Goal: Information Seeking & Learning: Learn about a topic

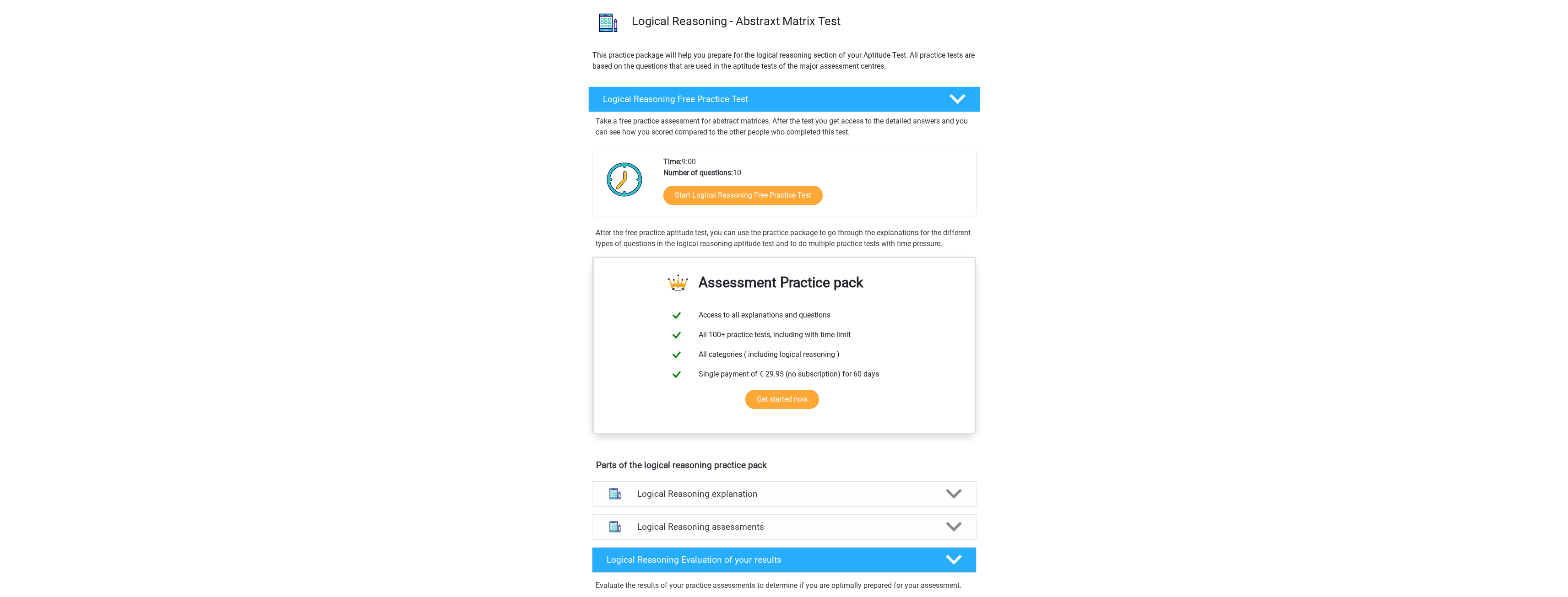
scroll to position [46, 0]
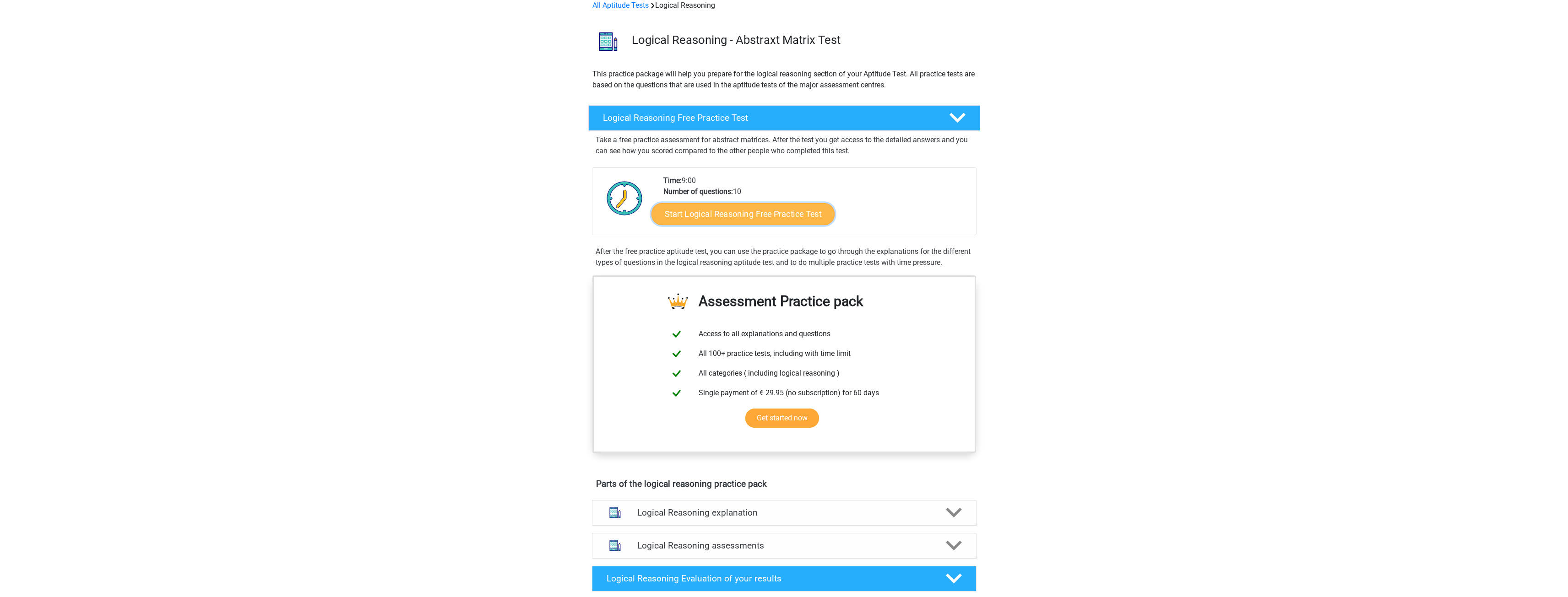
click at [749, 223] on link "Start Logical Reasoning Free Practice Test" at bounding box center [743, 214] width 183 height 22
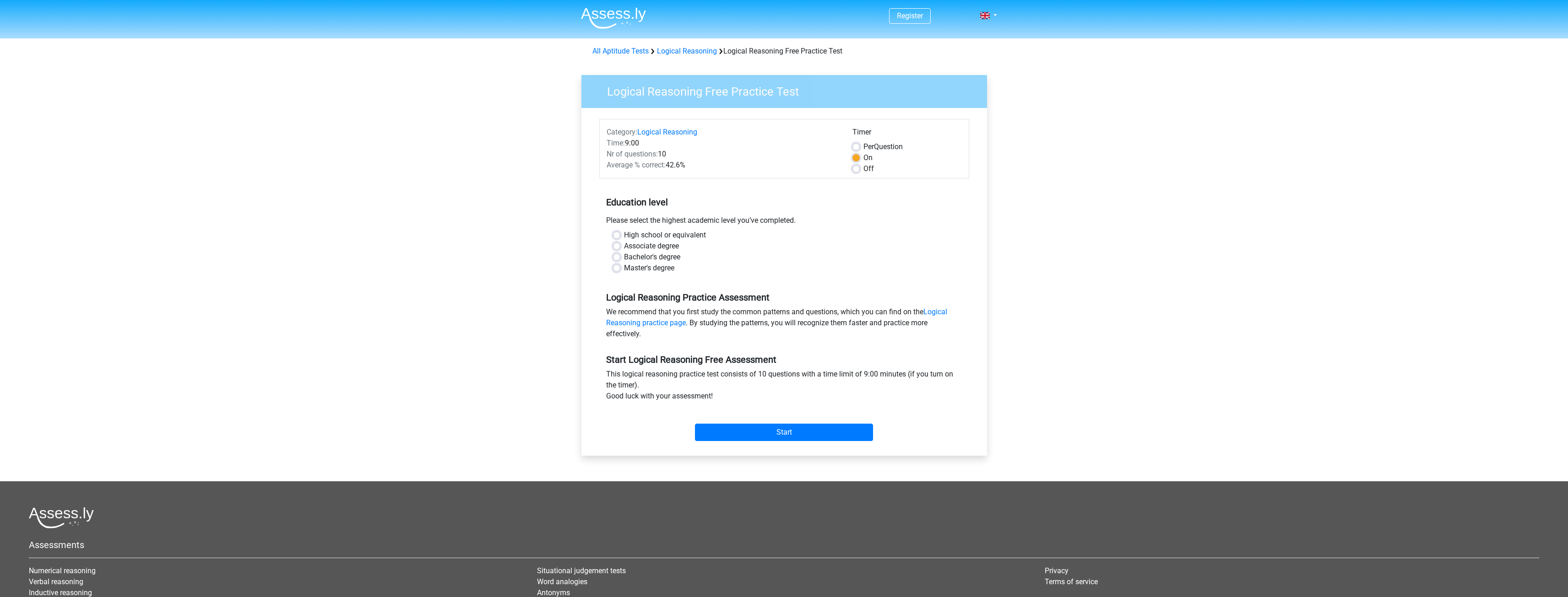
click at [624, 238] on label "High school or equivalent" at bounding box center [665, 235] width 82 height 11
click at [617, 238] on input "High school or equivalent" at bounding box center [617, 234] width 7 height 9
radio input "true"
click at [613, 265] on div "Master's degree" at bounding box center [784, 268] width 342 height 11
click at [624, 268] on label "Master's degree" at bounding box center [649, 268] width 50 height 11
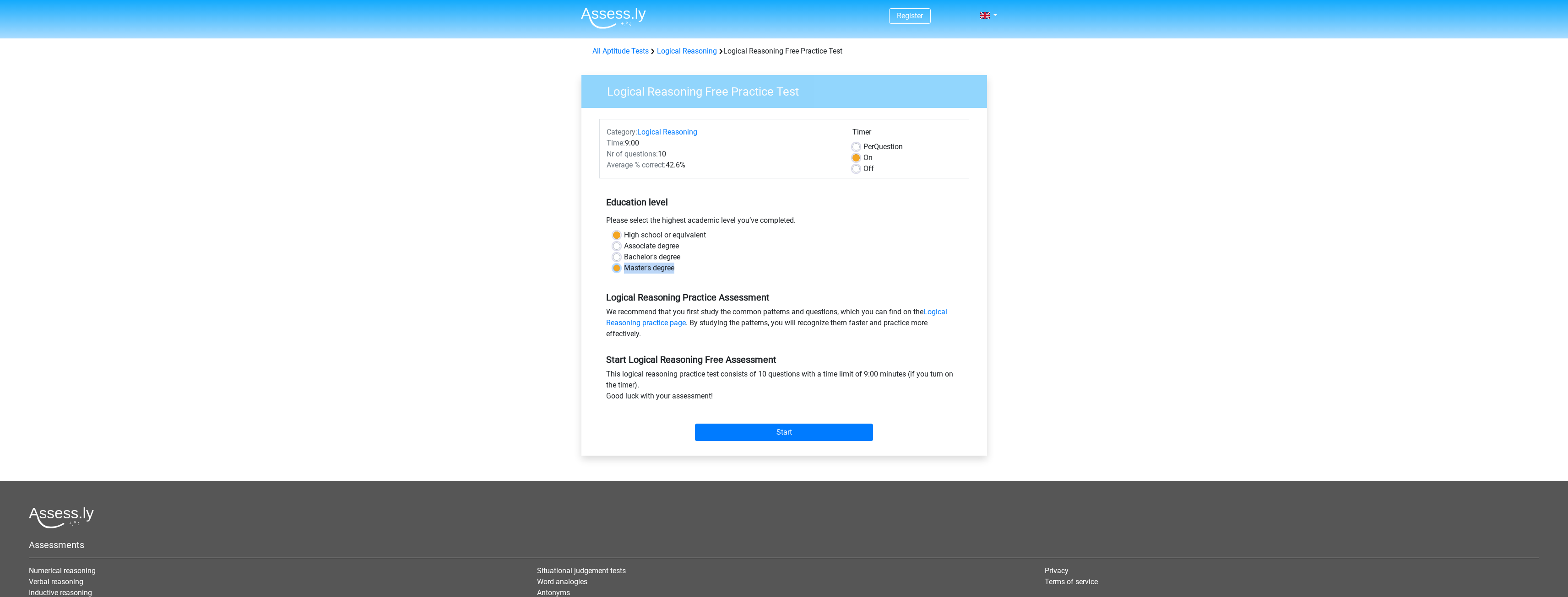
click at [619, 268] on input "Master's degree" at bounding box center [617, 267] width 7 height 9
radio input "true"
click at [886, 144] on label "Per Question" at bounding box center [883, 147] width 39 height 11
click at [859, 144] on input "Per Question" at bounding box center [856, 145] width 7 height 9
radio input "true"
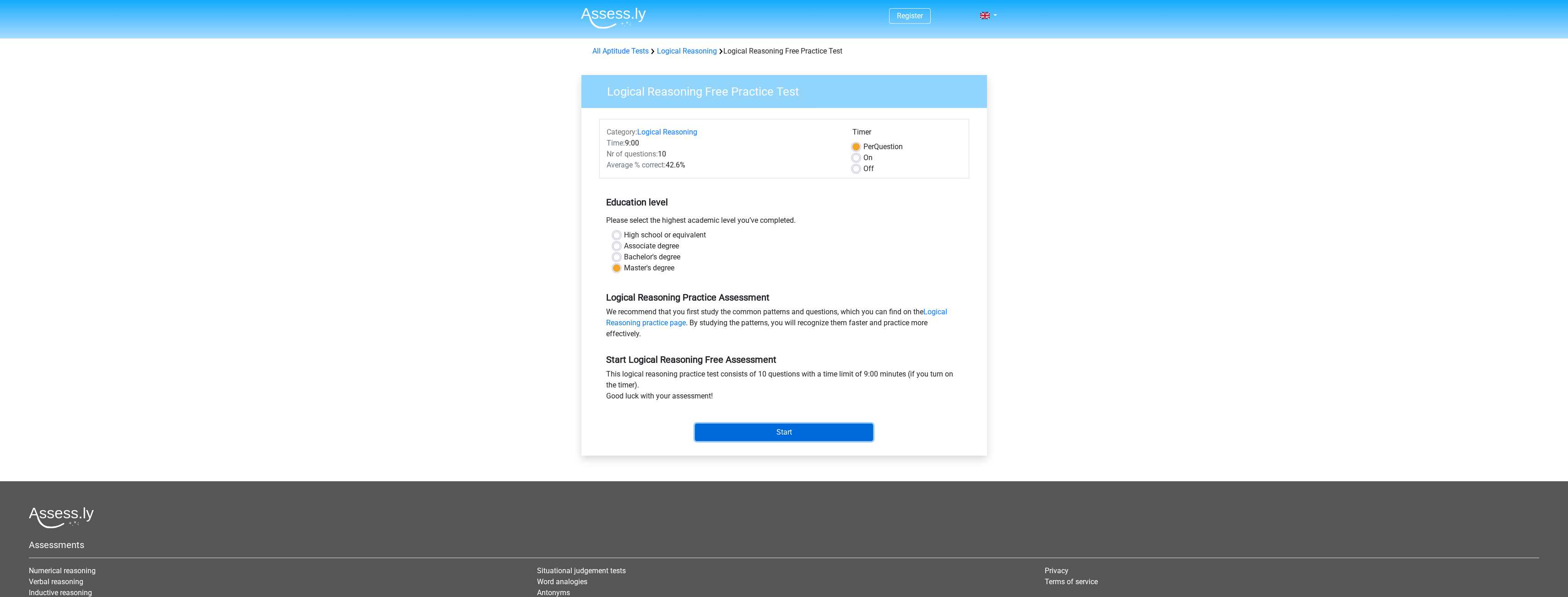
click at [798, 433] on input "Start" at bounding box center [784, 432] width 178 height 17
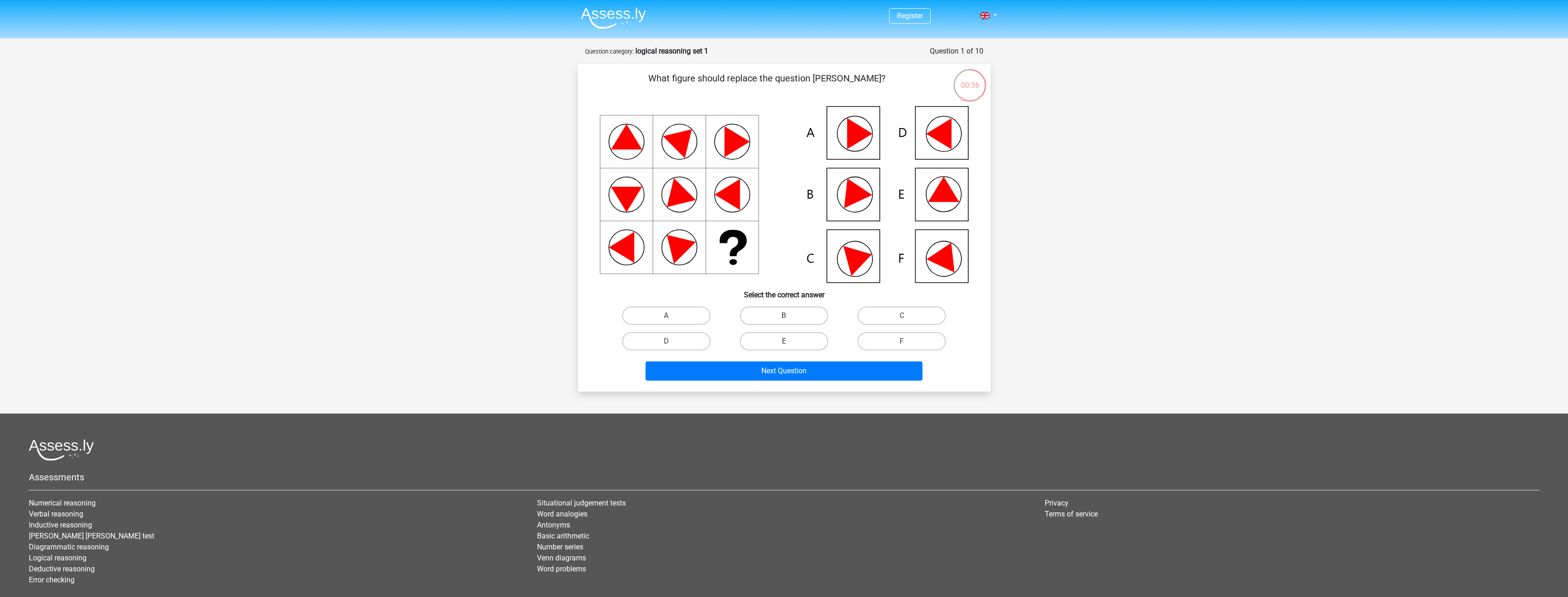
click at [954, 263] on icon at bounding box center [784, 194] width 369 height 177
click at [937, 256] on icon at bounding box center [946, 254] width 39 height 36
click at [898, 343] on label "F" at bounding box center [902, 342] width 89 height 18
click at [902, 343] on input "F" at bounding box center [905, 345] width 6 height 6
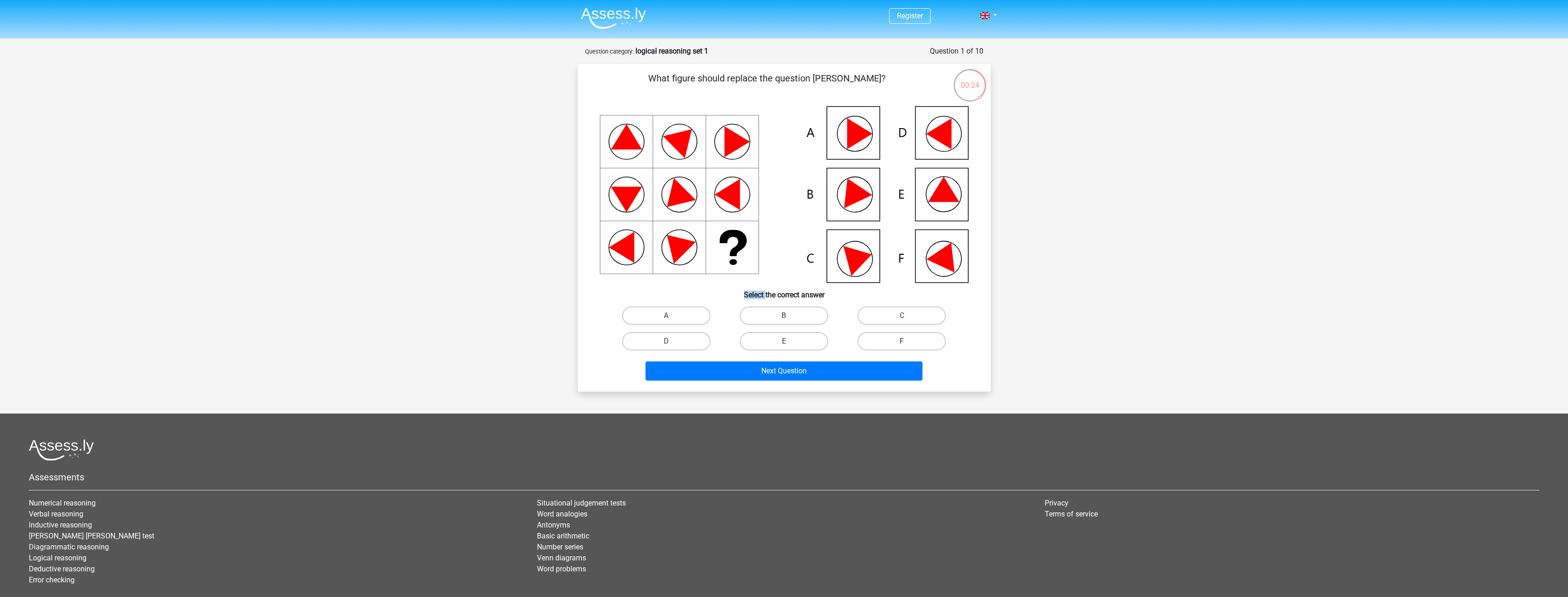
radio input "true"
click at [882, 374] on button "Next Question" at bounding box center [784, 371] width 277 height 19
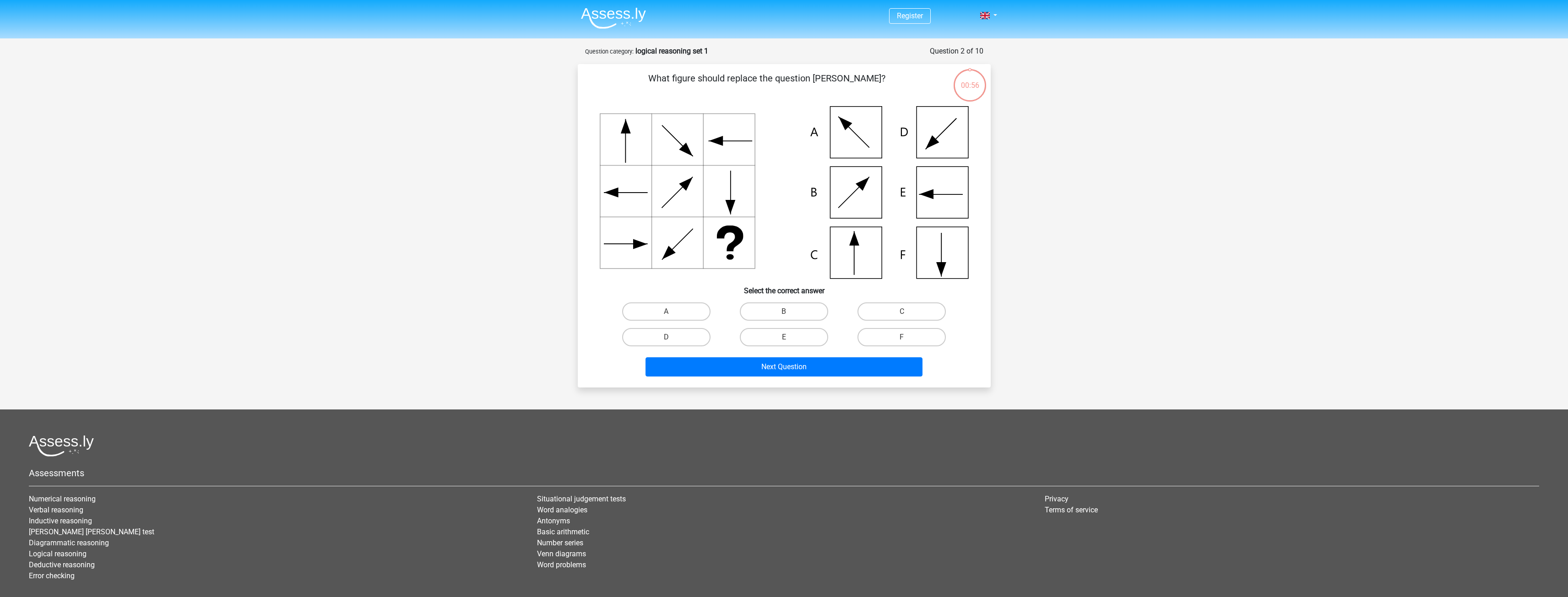
scroll to position [46, 0]
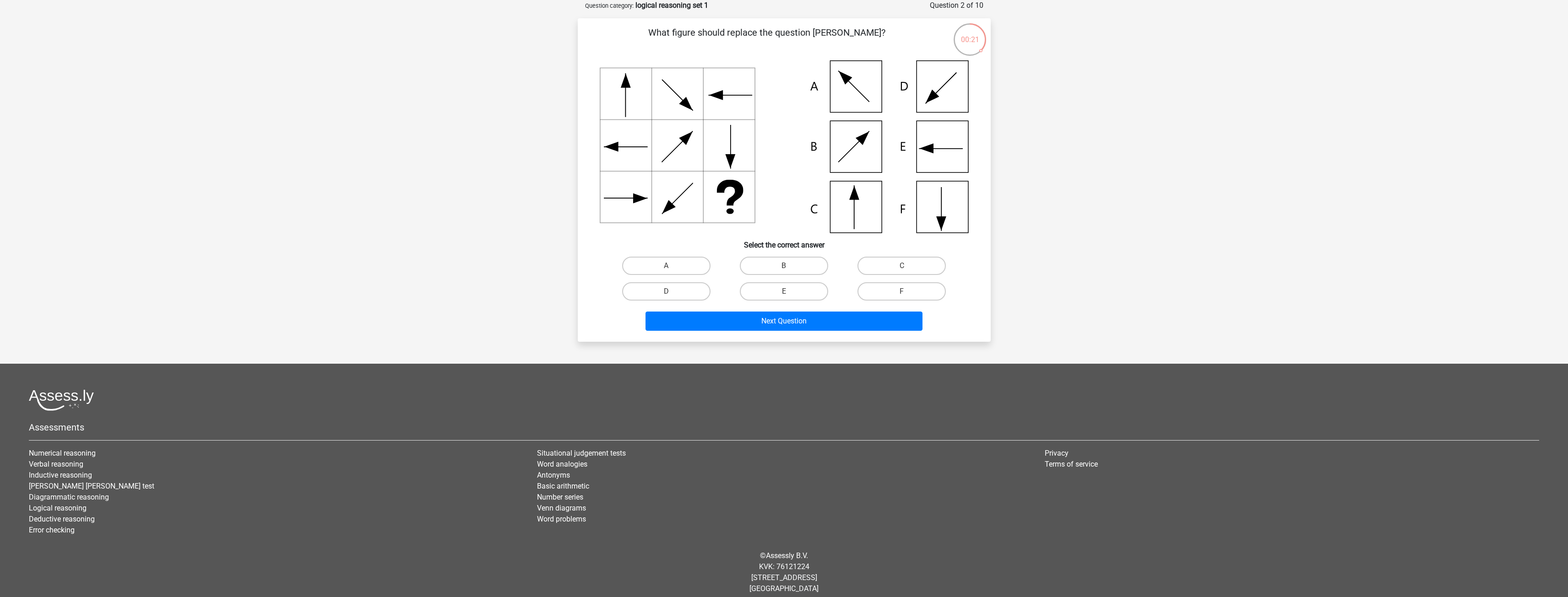
click at [844, 87] on icon at bounding box center [784, 147] width 369 height 172
click at [675, 258] on label "A" at bounding box center [666, 266] width 89 height 18
click at [672, 266] on input "A" at bounding box center [669, 269] width 6 height 6
radio input "true"
click at [697, 321] on button "Next Question" at bounding box center [784, 321] width 277 height 19
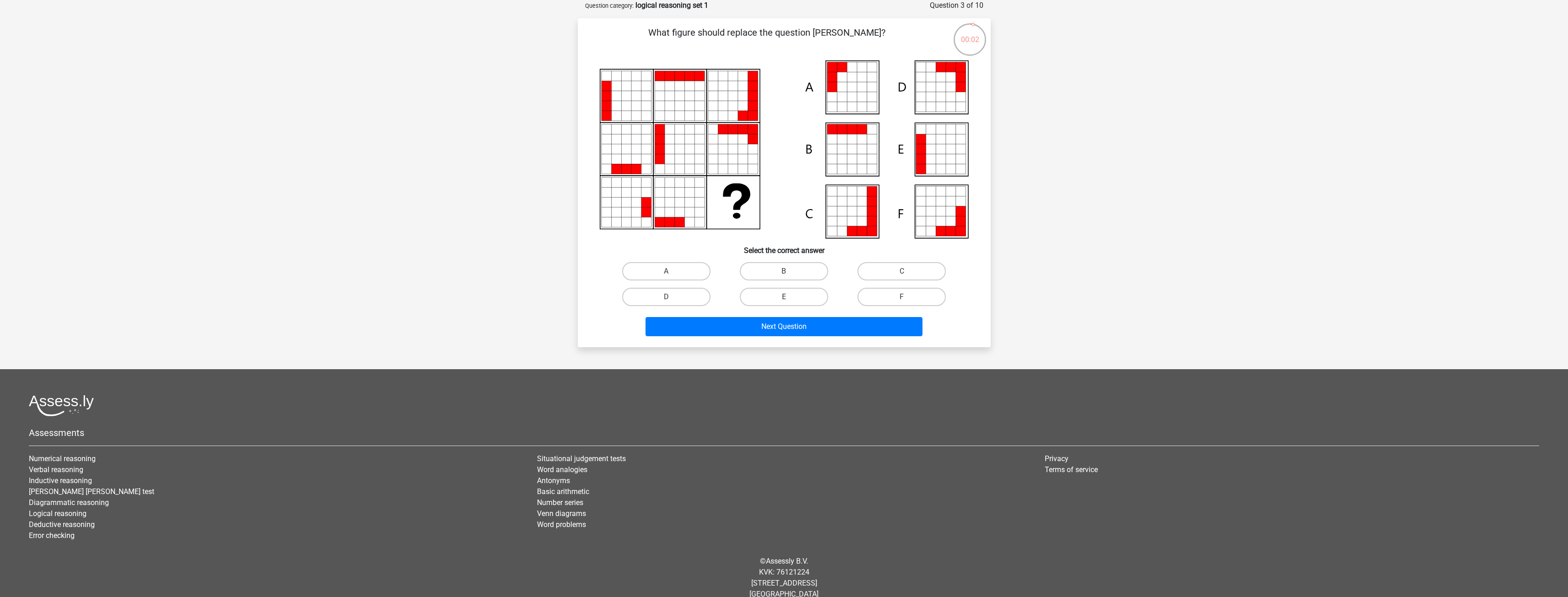
click at [925, 150] on icon at bounding box center [921, 149] width 10 height 10
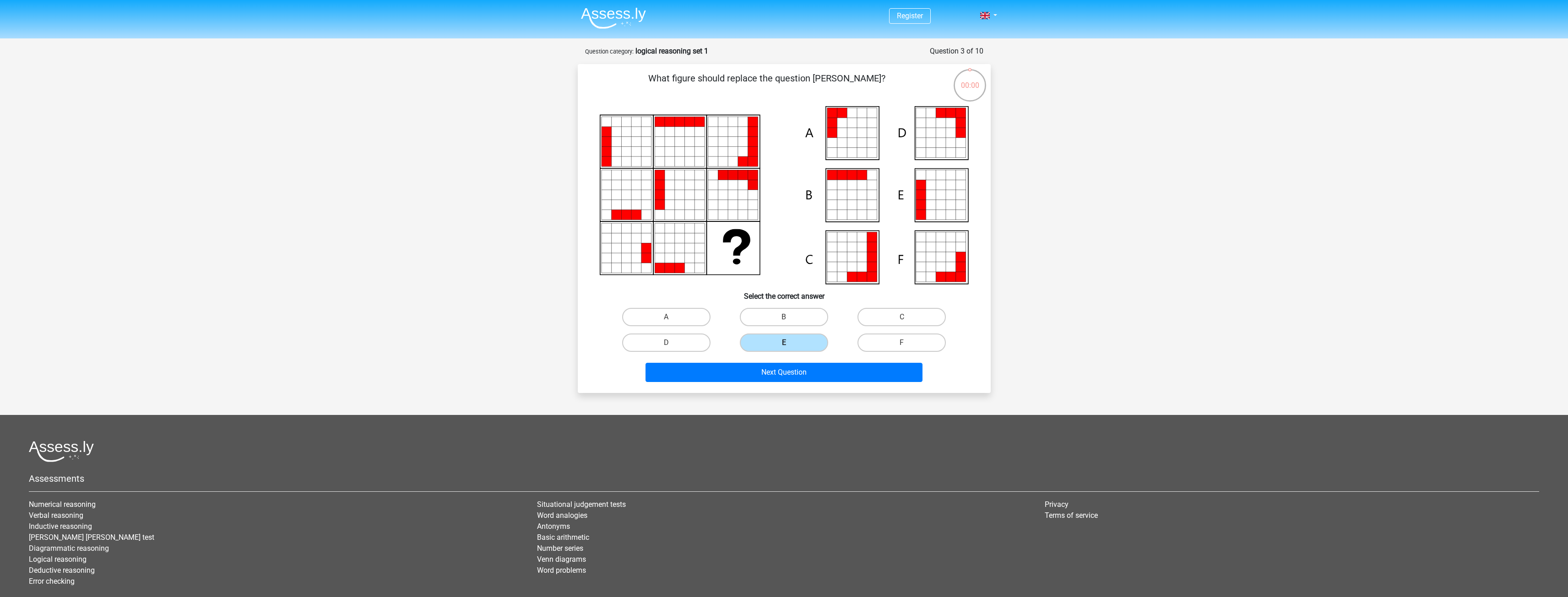
scroll to position [46, 0]
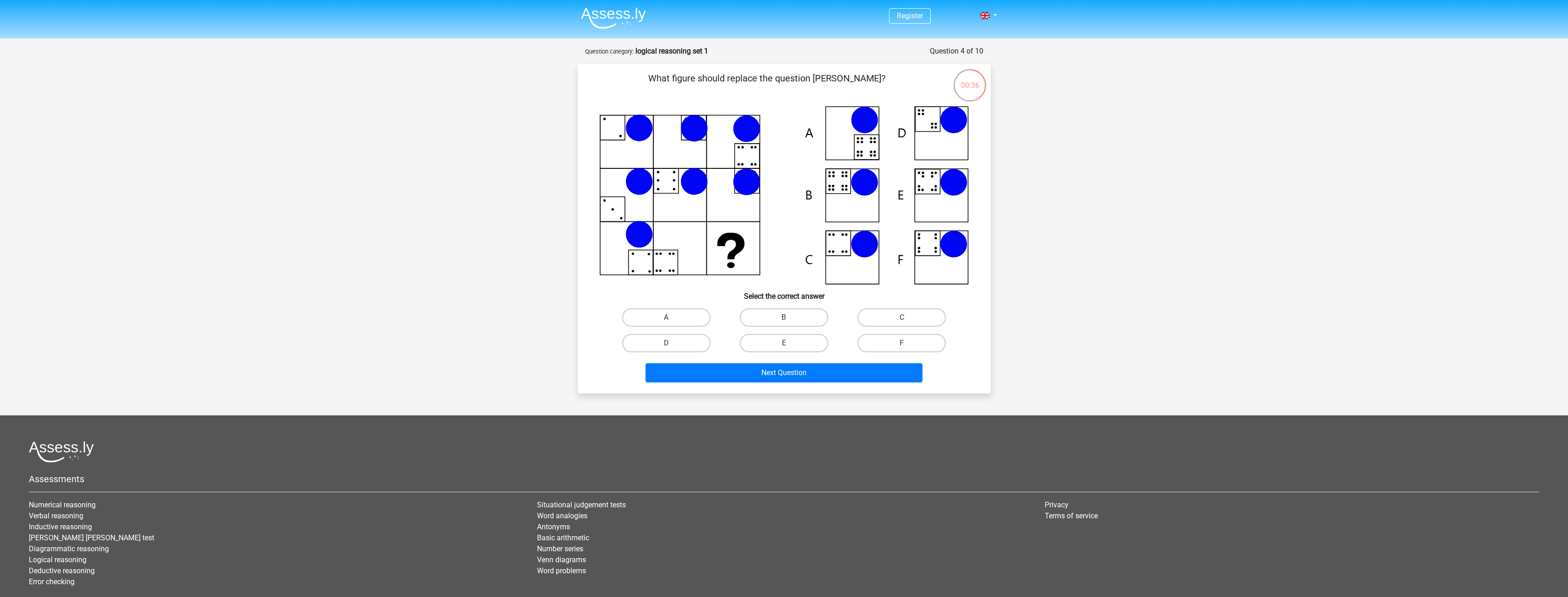
click at [843, 187] on icon at bounding box center [842, 186] width 2 height 2
click at [781, 320] on label "B" at bounding box center [784, 318] width 89 height 18
click at [784, 320] on input "B" at bounding box center [787, 321] width 6 height 6
radio input "true"
click at [776, 378] on button "Next Question" at bounding box center [784, 373] width 277 height 19
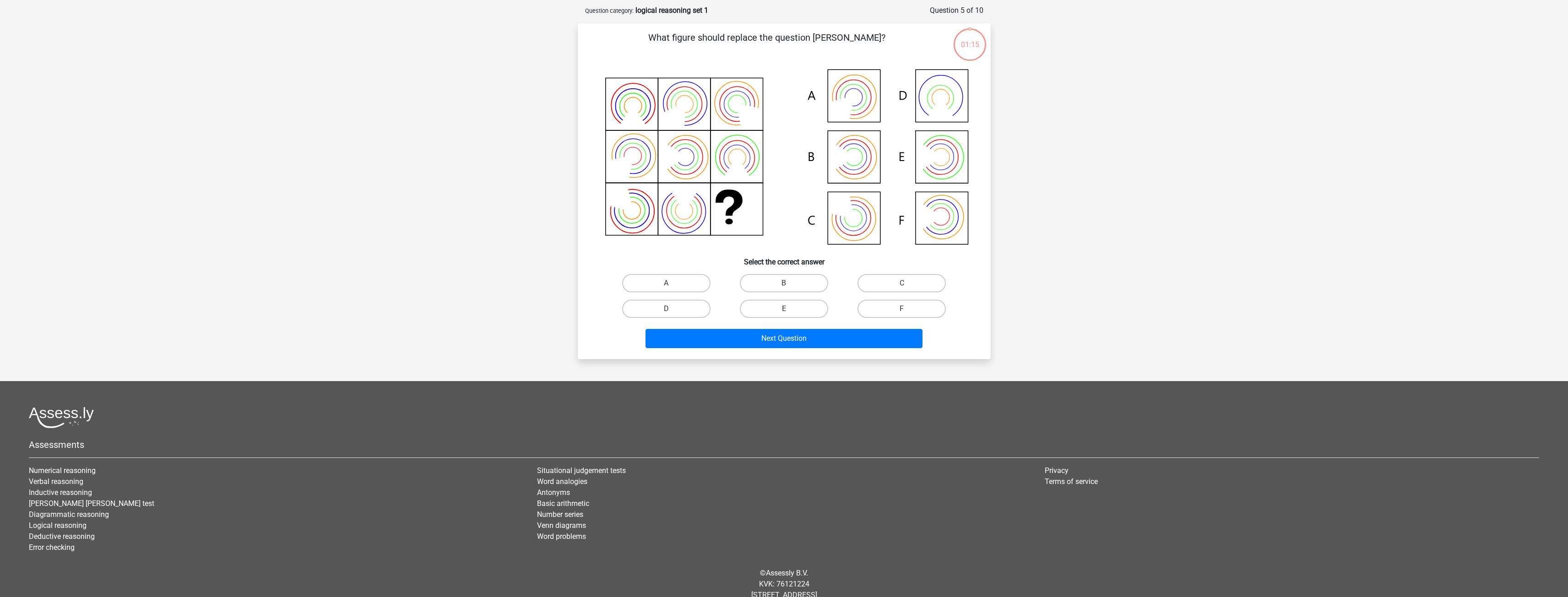
scroll to position [46, 0]
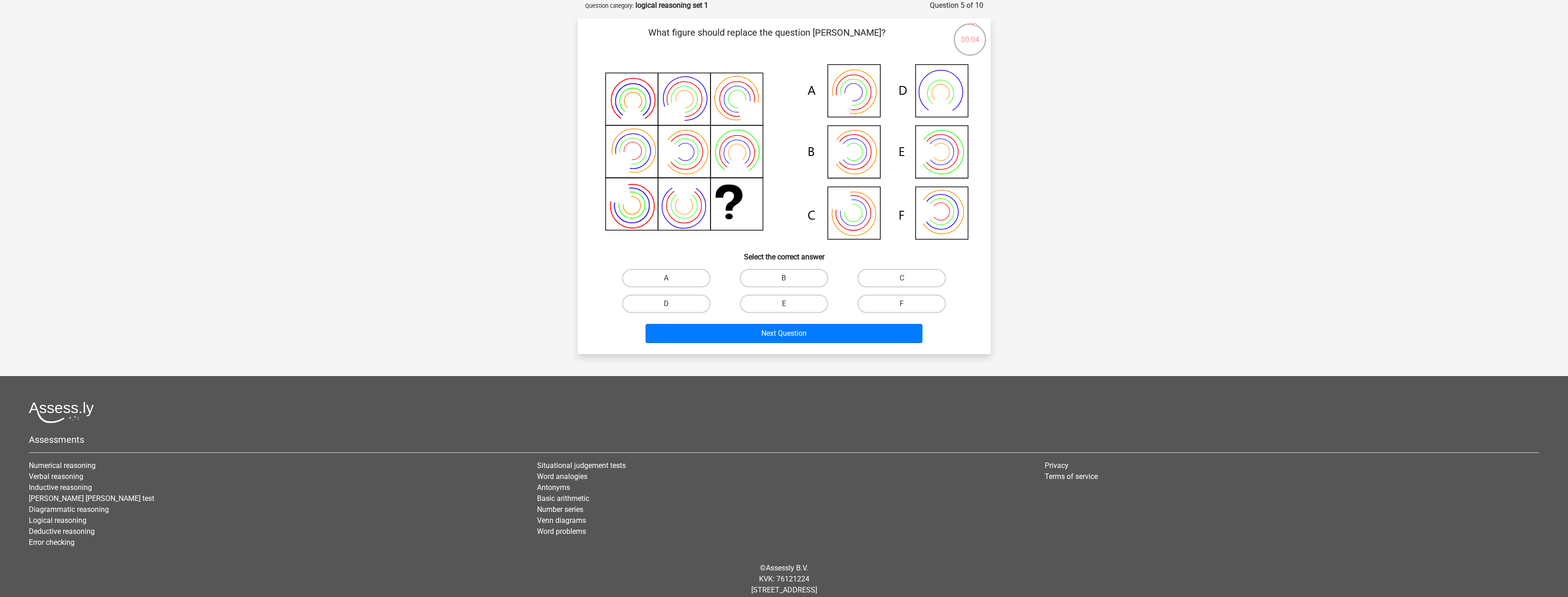
click at [856, 214] on icon at bounding box center [784, 153] width 369 height 185
click at [902, 284] on input "C" at bounding box center [905, 281] width 6 height 6
radio input "true"
click at [808, 347] on div "What figure should replace the question mark?" at bounding box center [784, 186] width 413 height 335
click at [811, 333] on button "Next Question" at bounding box center [784, 333] width 277 height 19
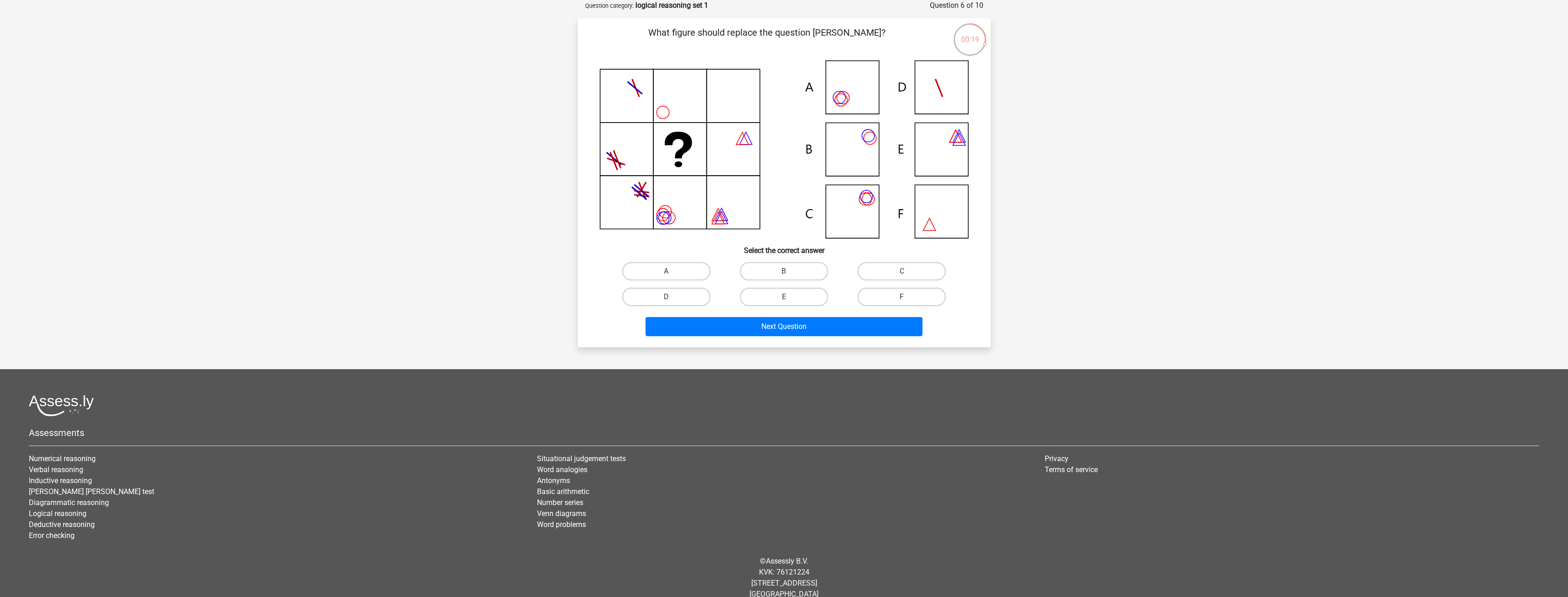
click at [854, 105] on icon at bounding box center [784, 149] width 369 height 178
click at [659, 273] on label "A" at bounding box center [666, 271] width 89 height 18
click at [666, 273] on input "A" at bounding box center [669, 274] width 6 height 6
radio input "true"
click at [663, 326] on button "Next Question" at bounding box center [784, 326] width 277 height 19
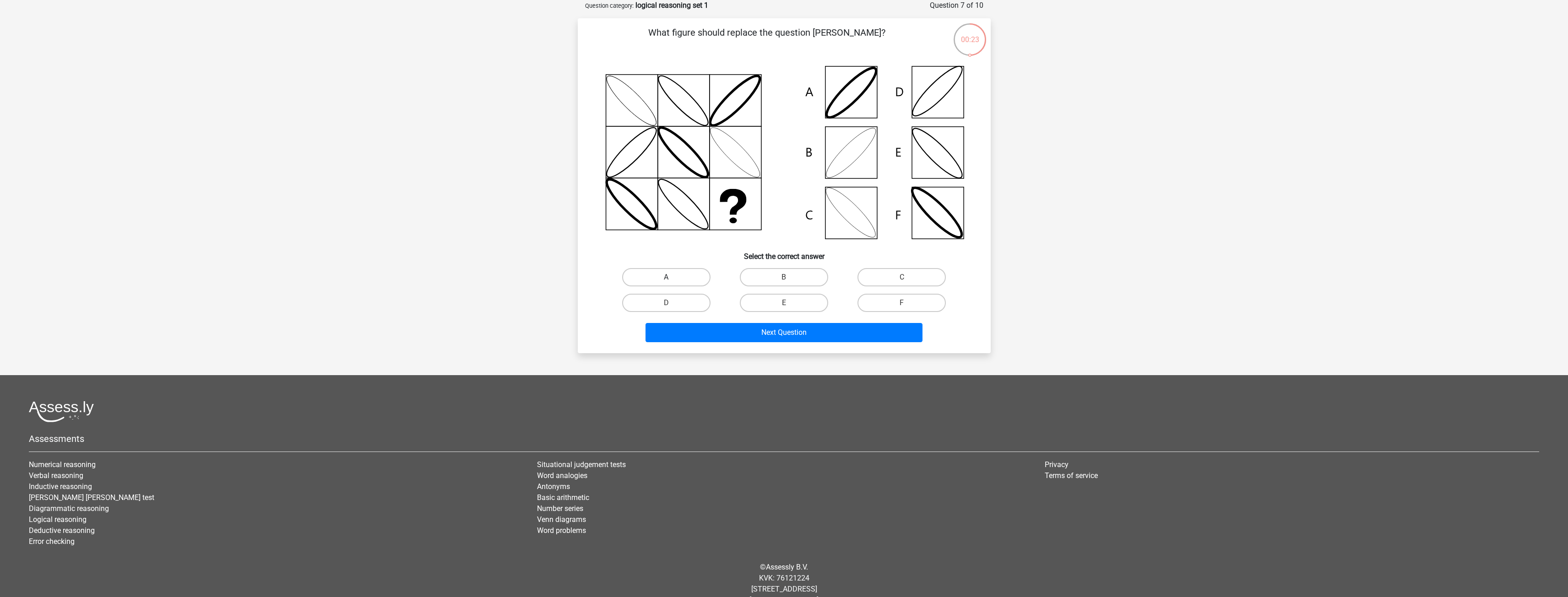
click at [664, 276] on label "A" at bounding box center [666, 277] width 89 height 18
click at [666, 277] on input "A" at bounding box center [669, 280] width 6 height 6
radio input "true"
click at [655, 304] on label "D" at bounding box center [666, 303] width 89 height 18
click at [666, 304] on input "D" at bounding box center [669, 306] width 6 height 6
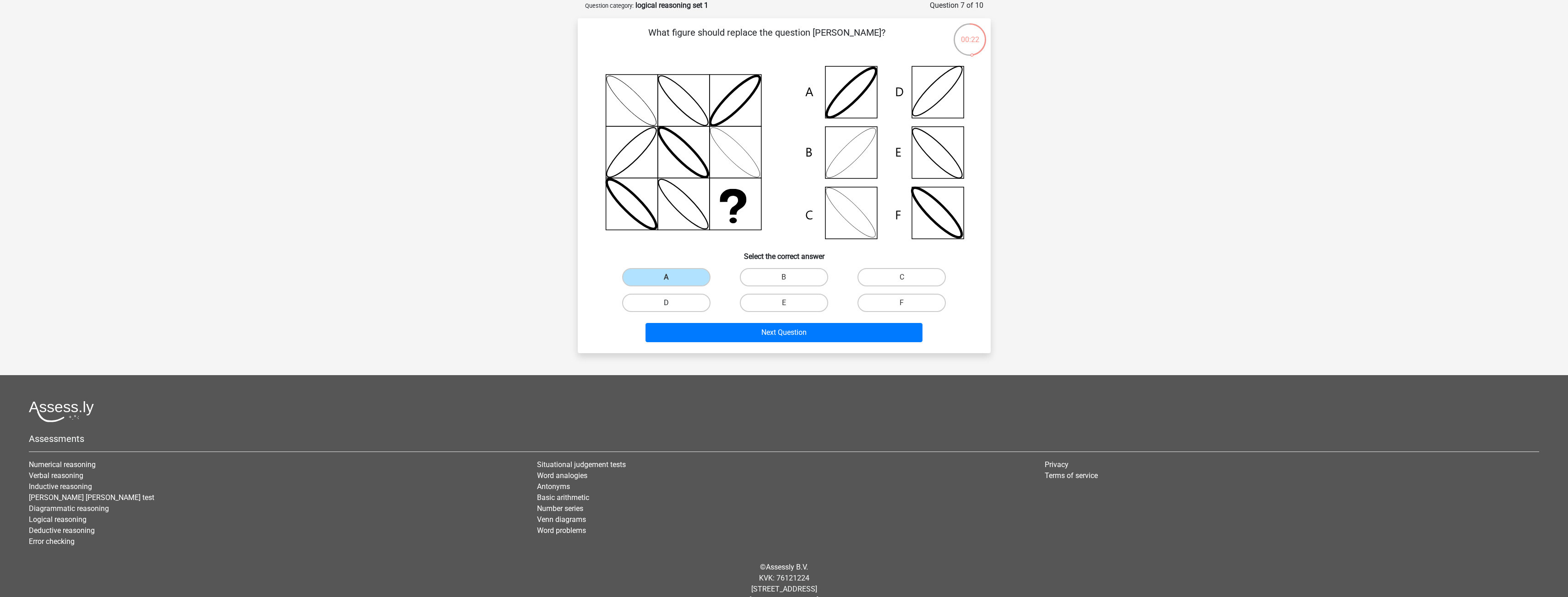
radio input "true"
click at [815, 267] on div "B" at bounding box center [784, 277] width 117 height 26
click at [787, 285] on label "B" at bounding box center [784, 277] width 89 height 18
click at [787, 284] on input "B" at bounding box center [787, 280] width 6 height 6
radio input "true"
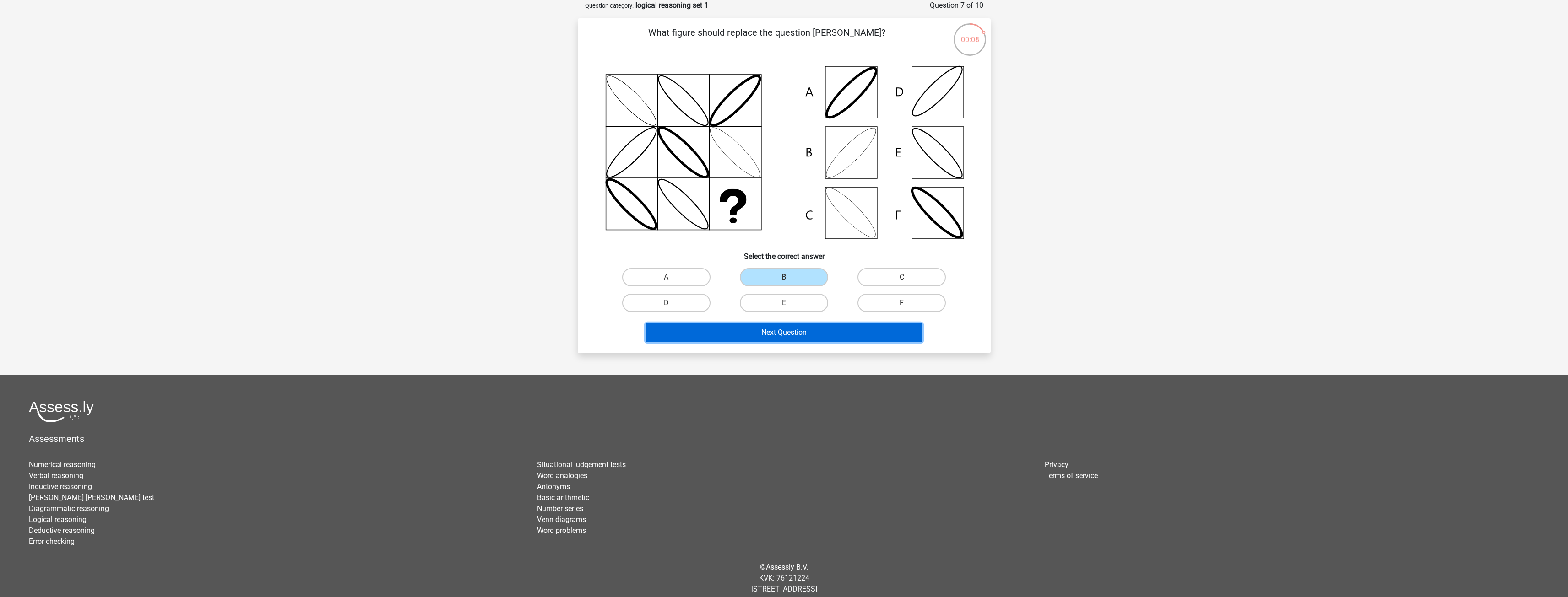
click at [706, 335] on button "Next Question" at bounding box center [784, 332] width 277 height 19
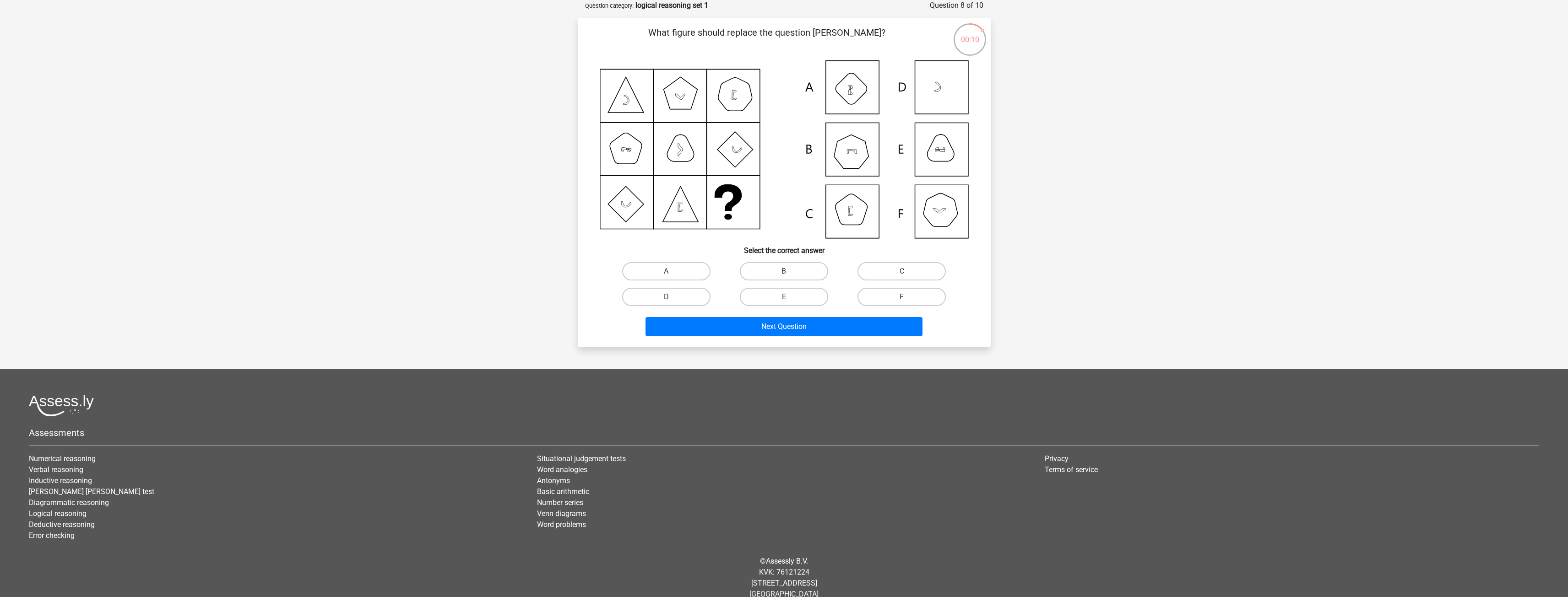
click at [923, 208] on icon at bounding box center [784, 149] width 369 height 178
click at [930, 218] on icon at bounding box center [784, 149] width 369 height 178
click at [886, 293] on label "F" at bounding box center [902, 297] width 89 height 18
click at [902, 297] on input "F" at bounding box center [905, 300] width 6 height 6
radio input "true"
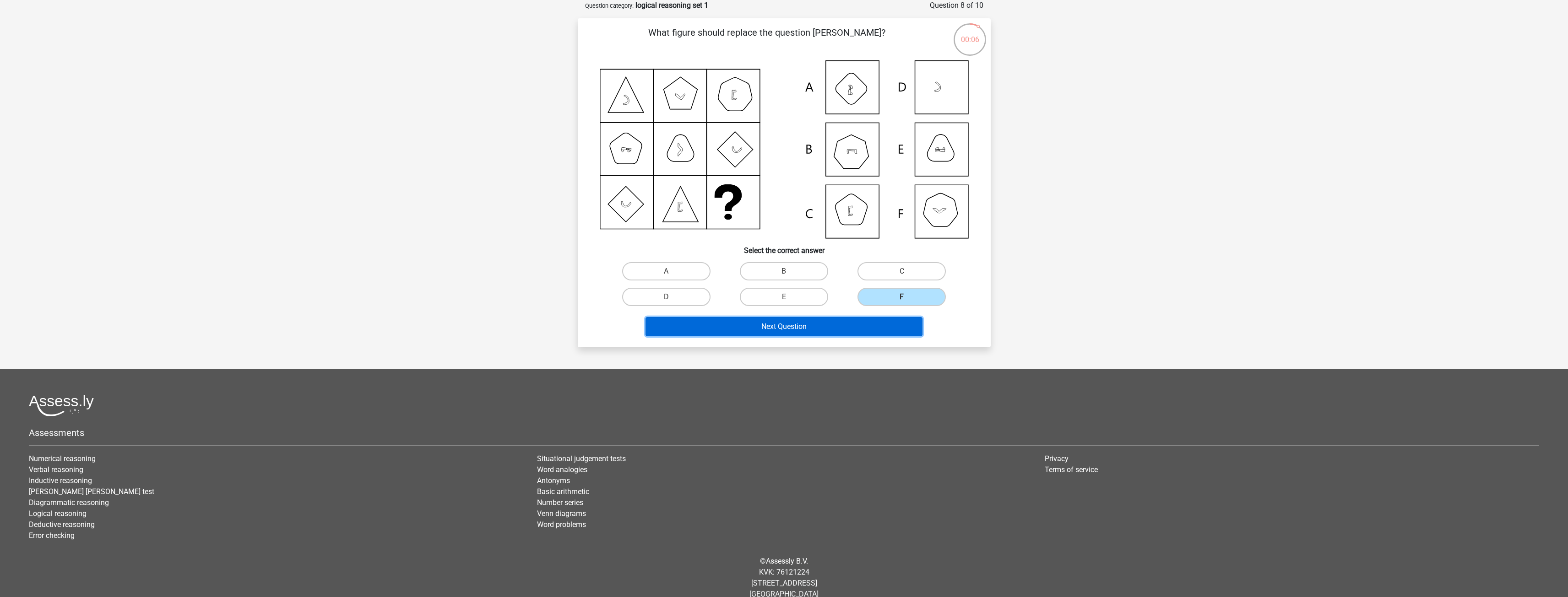
click at [862, 331] on button "Next Question" at bounding box center [784, 326] width 277 height 19
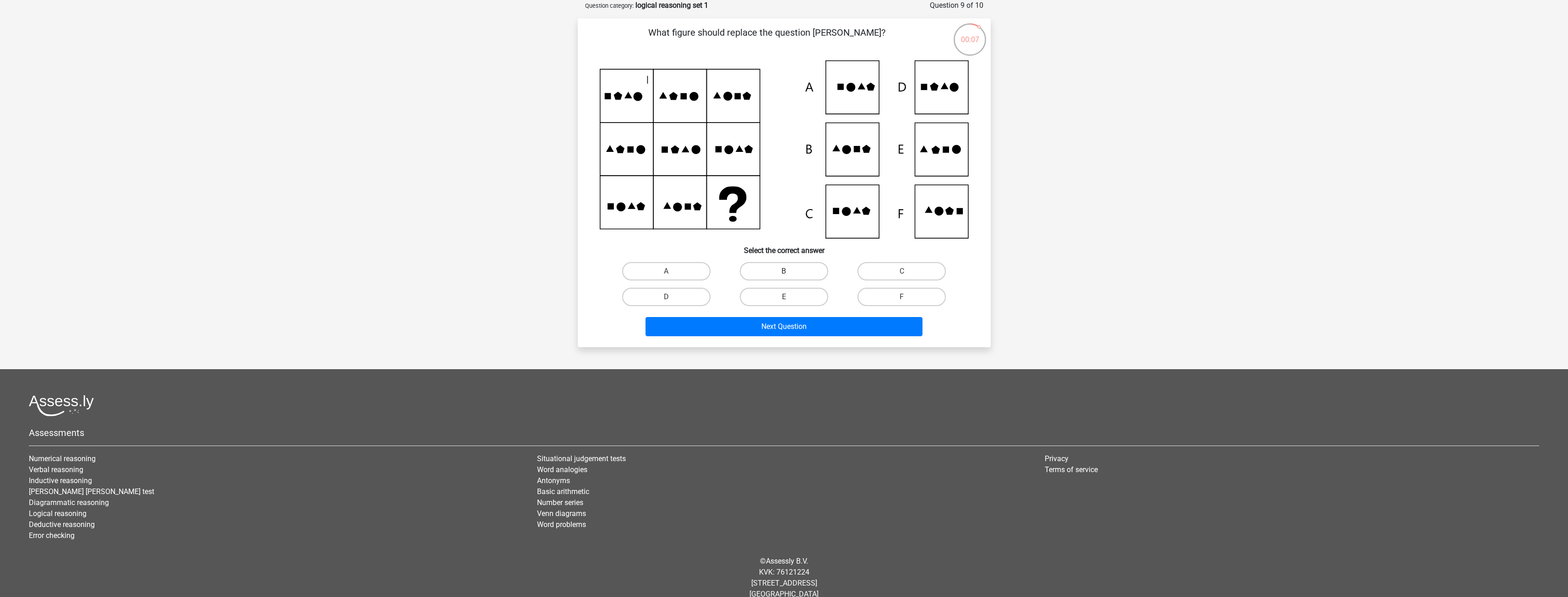
click at [764, 265] on label "B" at bounding box center [784, 271] width 89 height 18
click at [784, 271] on input "B" at bounding box center [787, 274] width 6 height 6
radio input "true"
click at [765, 333] on button "Next Question" at bounding box center [784, 326] width 277 height 19
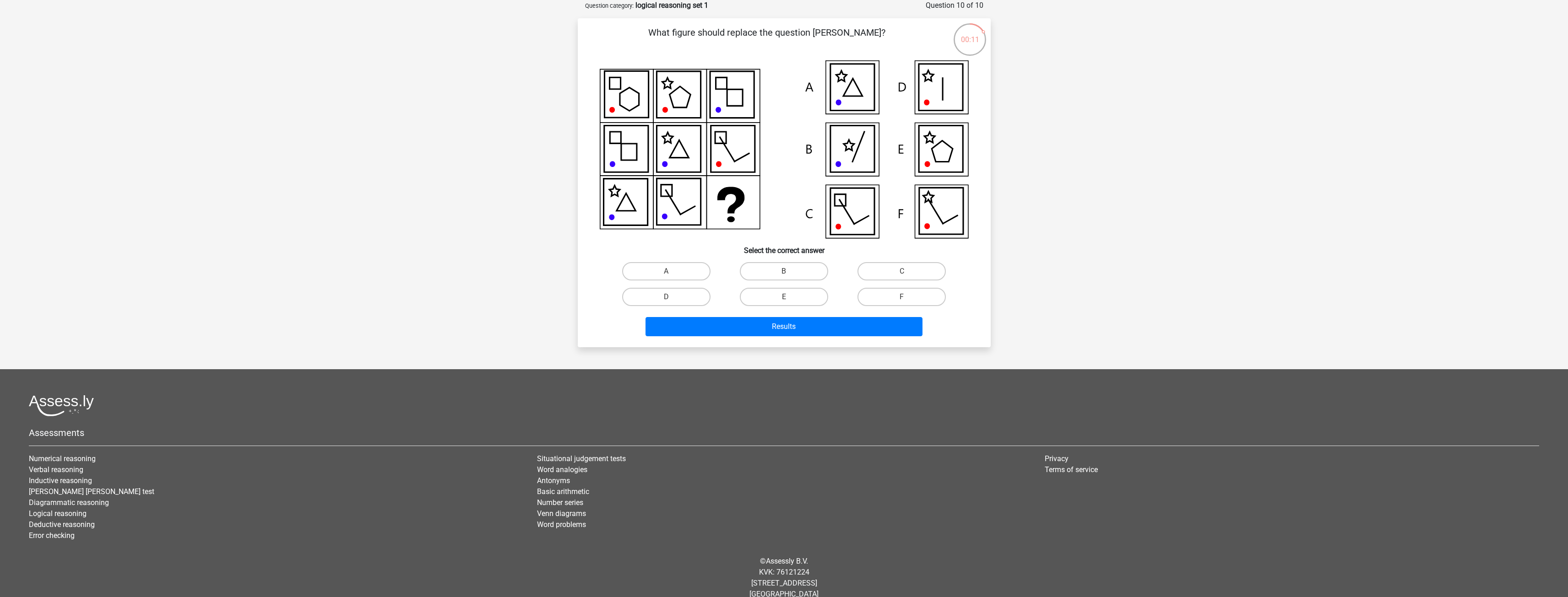
click at [926, 143] on icon at bounding box center [929, 137] width 10 height 10
click at [754, 298] on label "E" at bounding box center [784, 297] width 89 height 18
click at [784, 298] on input "E" at bounding box center [787, 300] width 6 height 6
radio input "true"
click at [763, 326] on button "Results" at bounding box center [784, 326] width 277 height 19
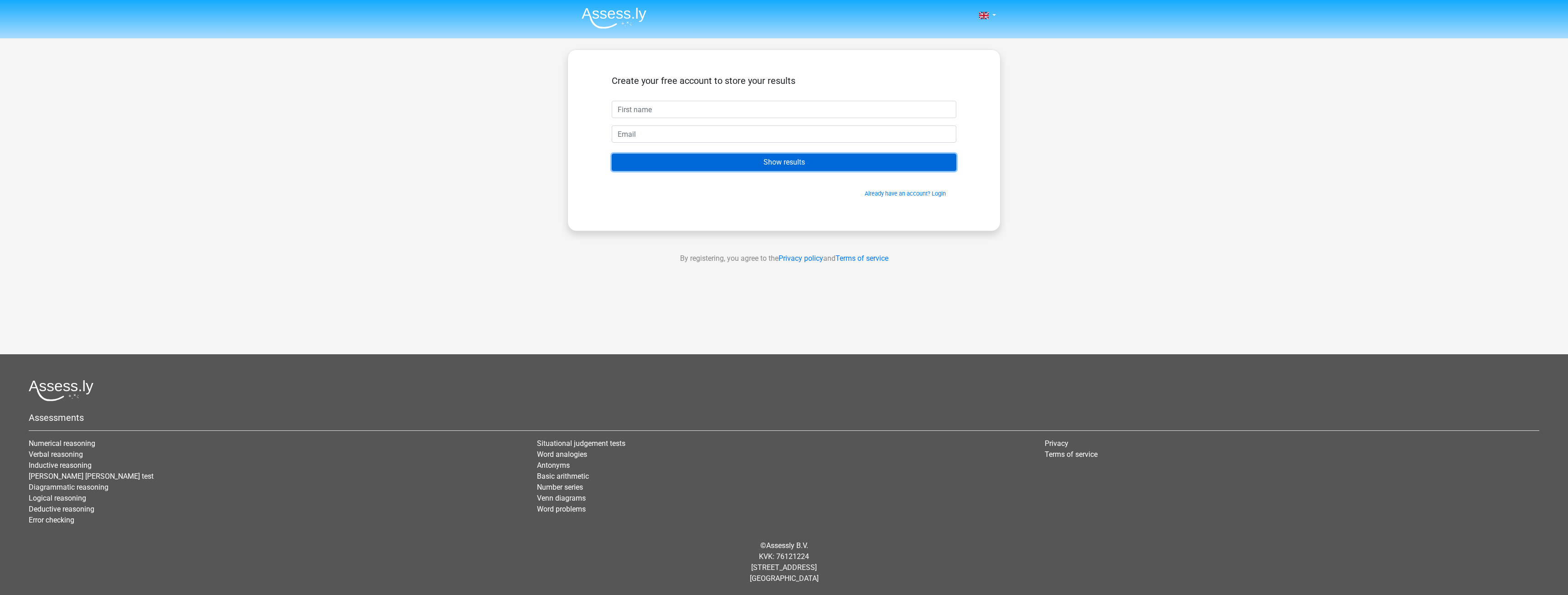
click at [808, 166] on input "Show results" at bounding box center [784, 162] width 345 height 17
click at [819, 110] on input "text" at bounding box center [784, 109] width 345 height 17
type input "sdasd"
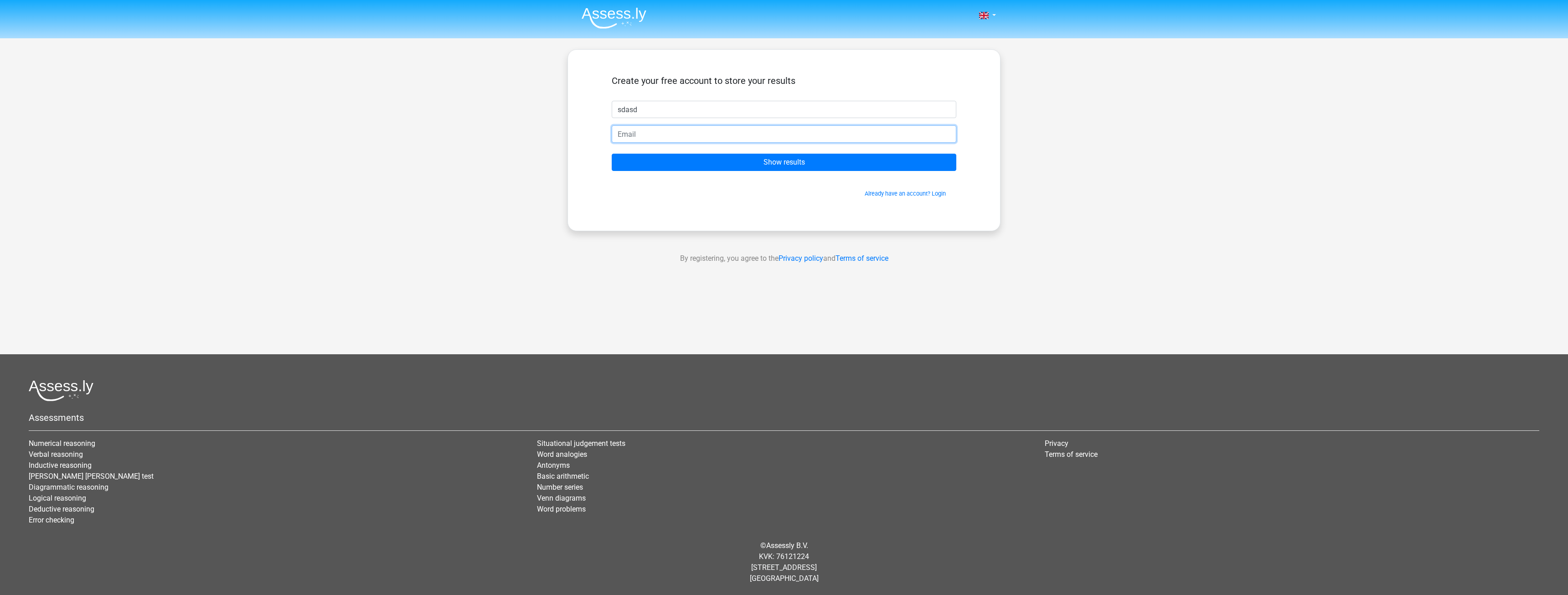
click at [791, 138] on input "email" at bounding box center [784, 134] width 345 height 17
type input "[EMAIL_ADDRESS][DOMAIN_NAME]"
click at [811, 156] on input "Show results" at bounding box center [784, 162] width 345 height 17
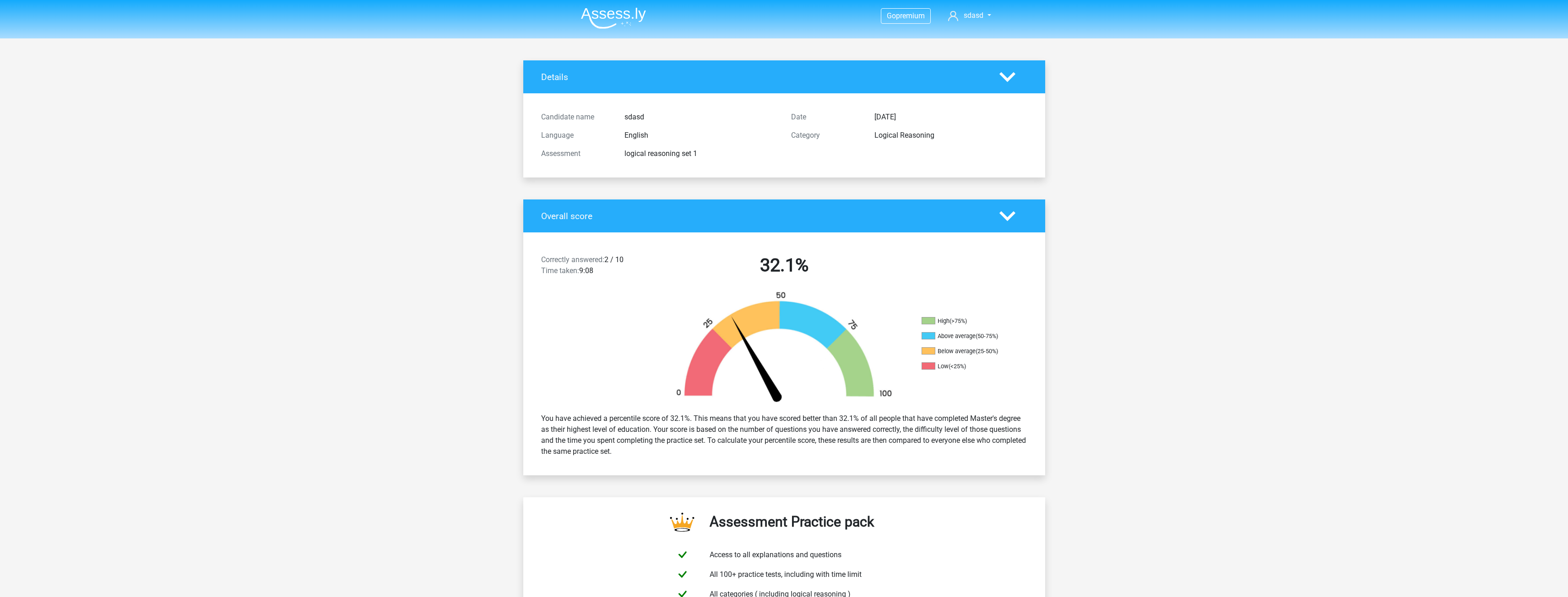
click at [561, 264] on span "Correctly answered:" at bounding box center [572, 260] width 63 height 9
click at [553, 269] on span "Time taken:" at bounding box center [560, 271] width 38 height 9
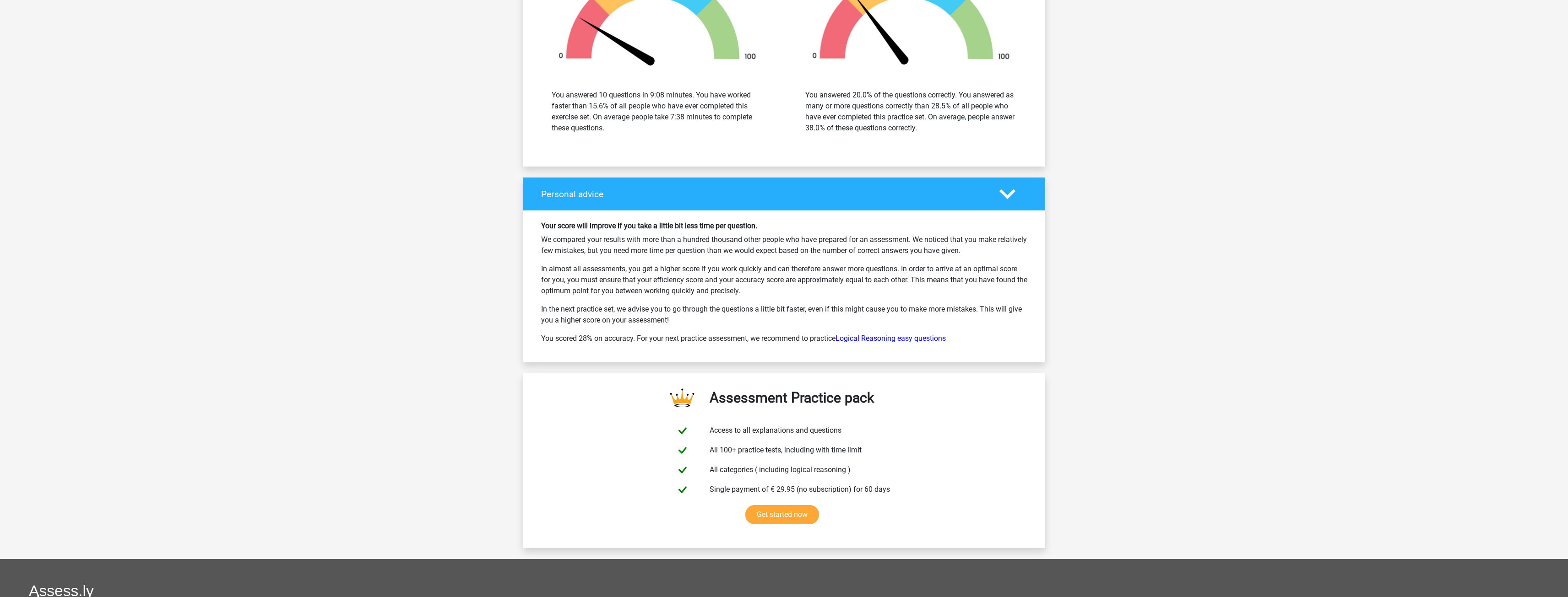
scroll to position [1393, 0]
